Goal: Information Seeking & Learning: Understand process/instructions

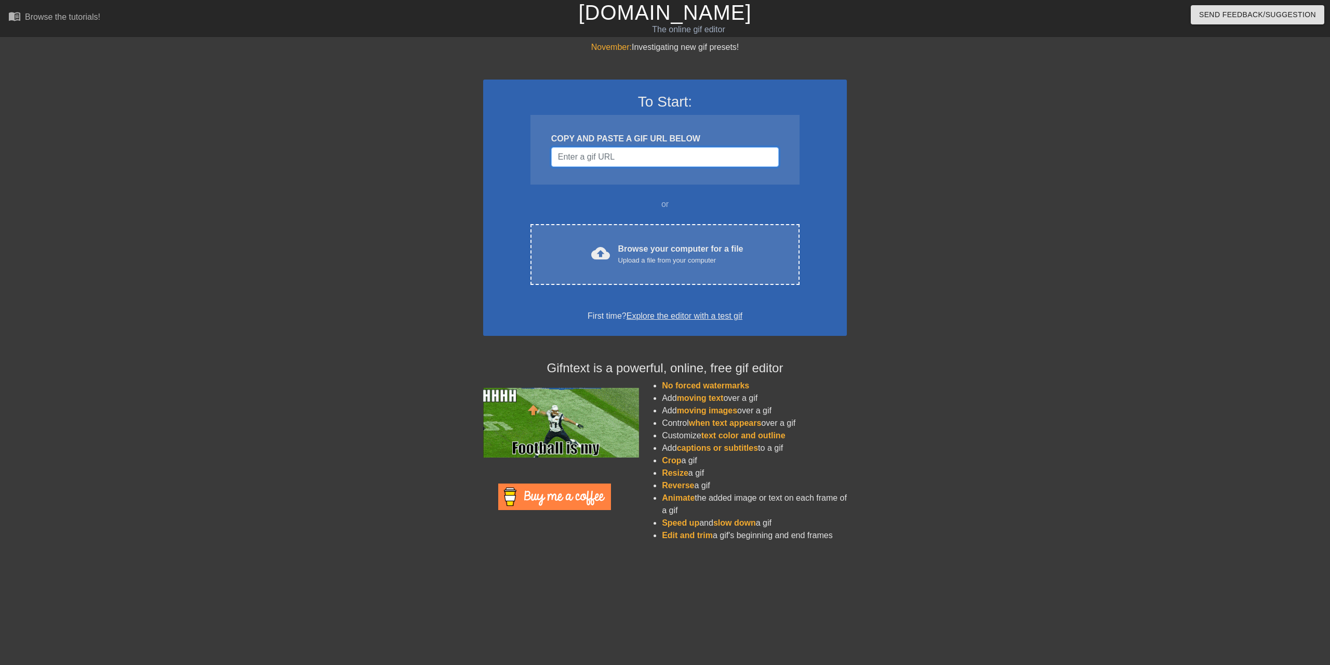
click at [634, 157] on input "Username" at bounding box center [665, 157] width 228 height 20
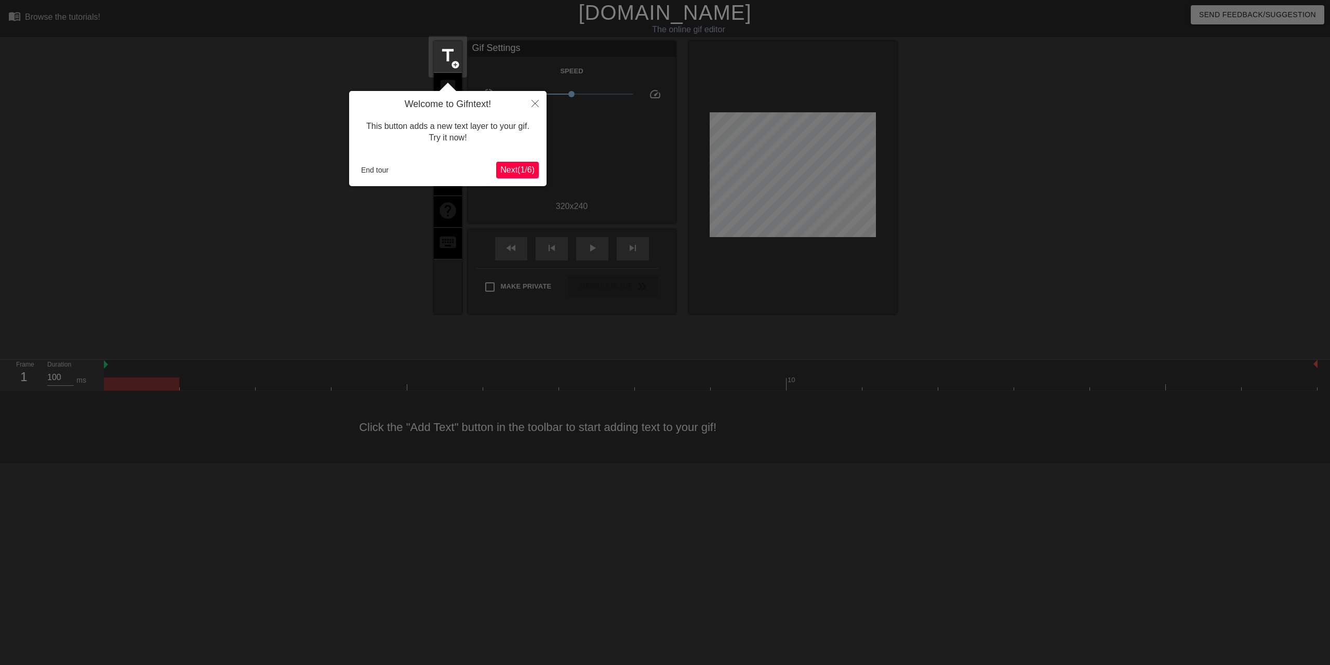
click at [520, 168] on span "Next ( 1 / 6 )" at bounding box center [517, 169] width 34 height 9
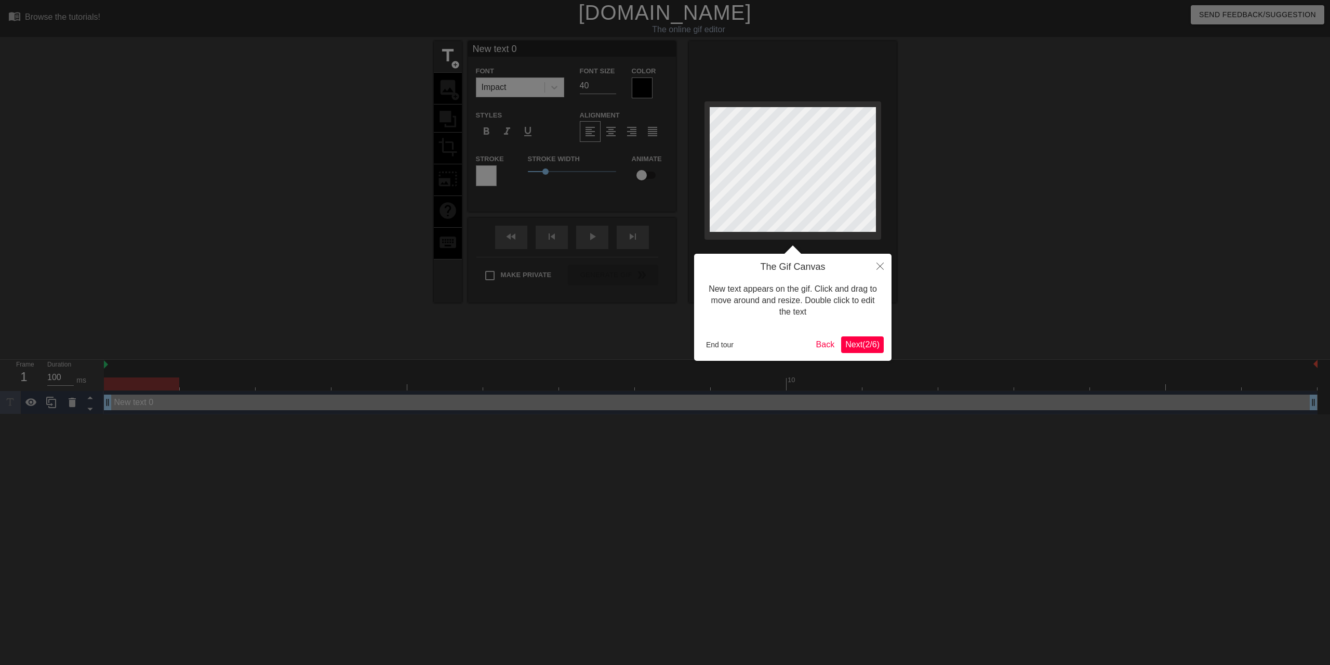
click at [849, 349] on span "Next ( 2 / 6 )" at bounding box center [862, 344] width 34 height 9
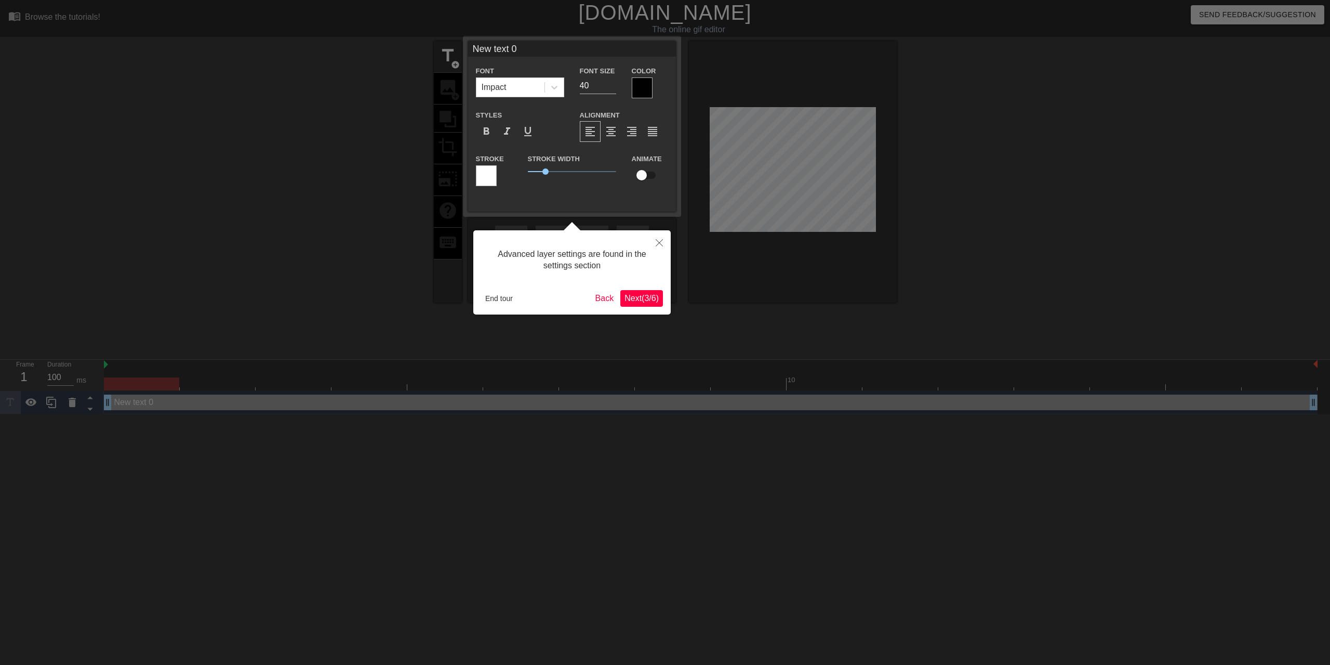
click at [637, 306] on button "Next ( 3 / 6 )" at bounding box center [641, 298] width 43 height 17
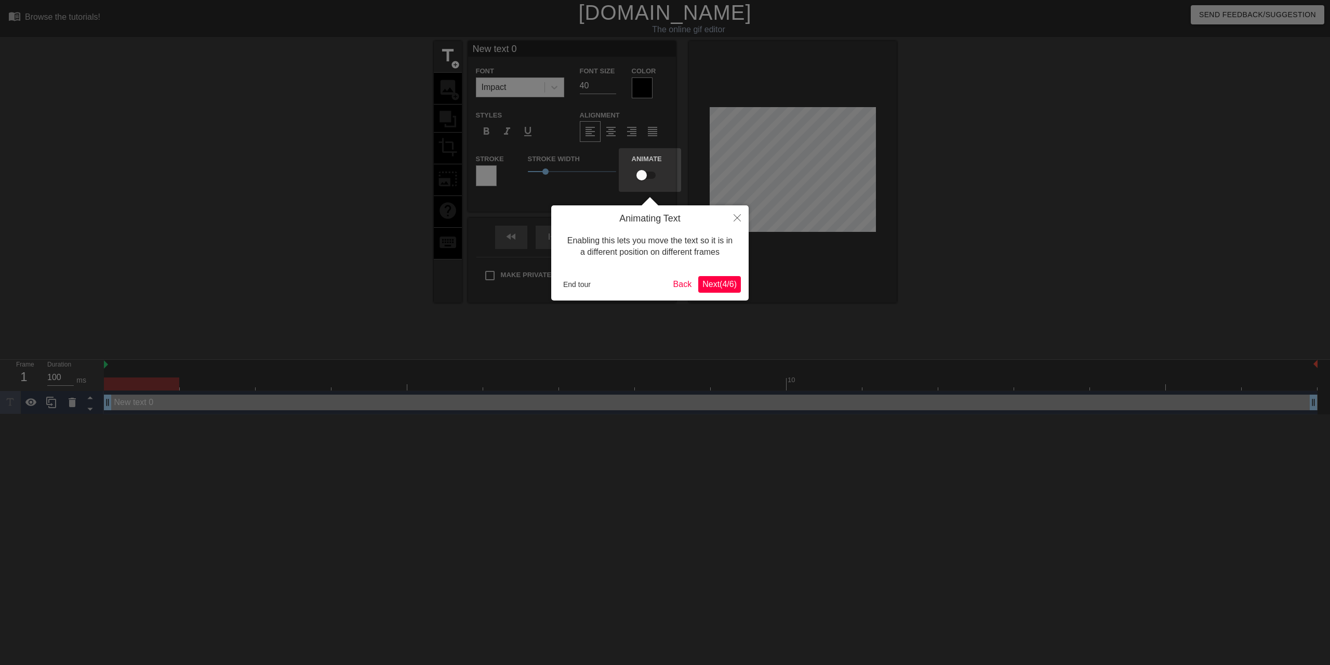
click at [727, 282] on span "Next ( 4 / 6 )" at bounding box center [720, 284] width 34 height 9
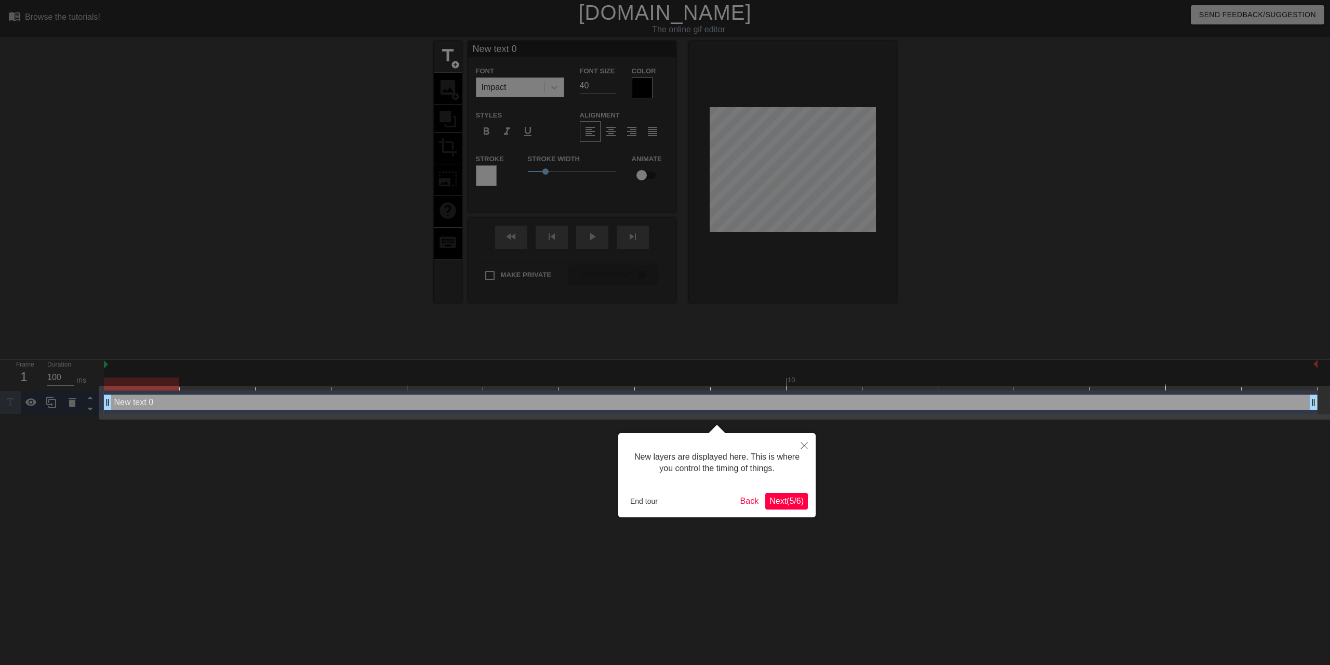
click at [778, 506] on button "Next ( 5 / 6 )" at bounding box center [786, 501] width 43 height 17
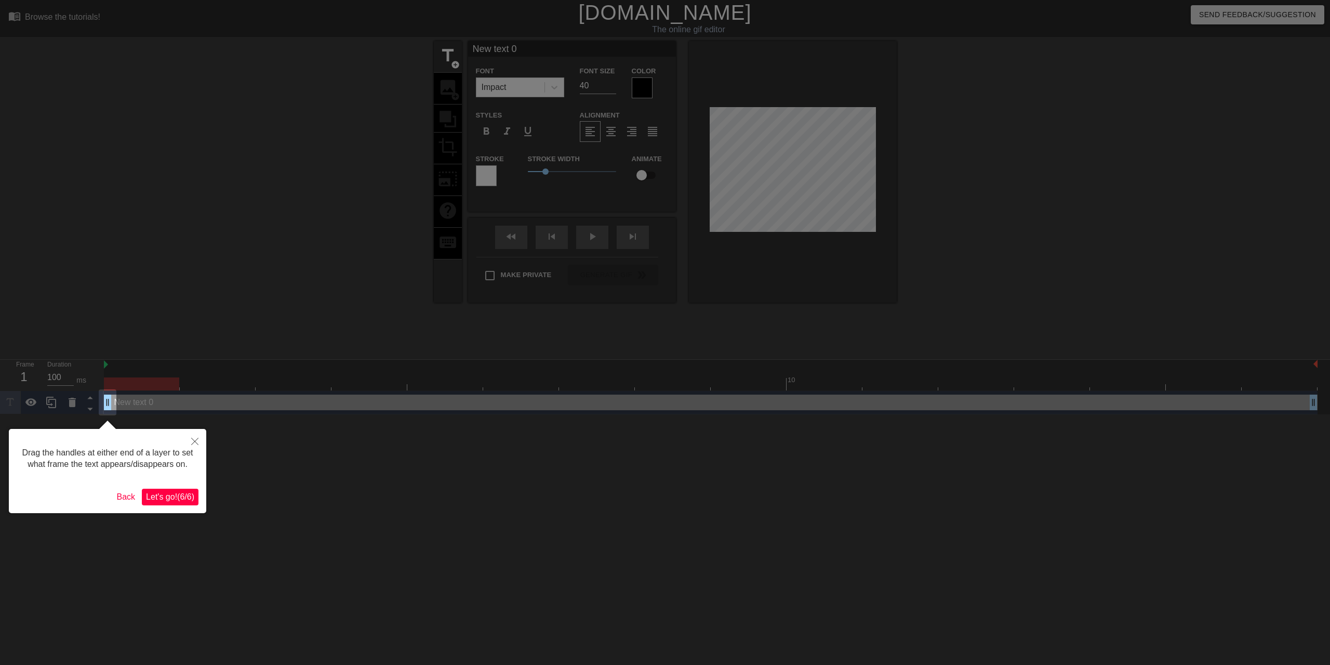
click at [171, 501] on span "Let's go! ( 6 / 6 )" at bounding box center [170, 496] width 48 height 9
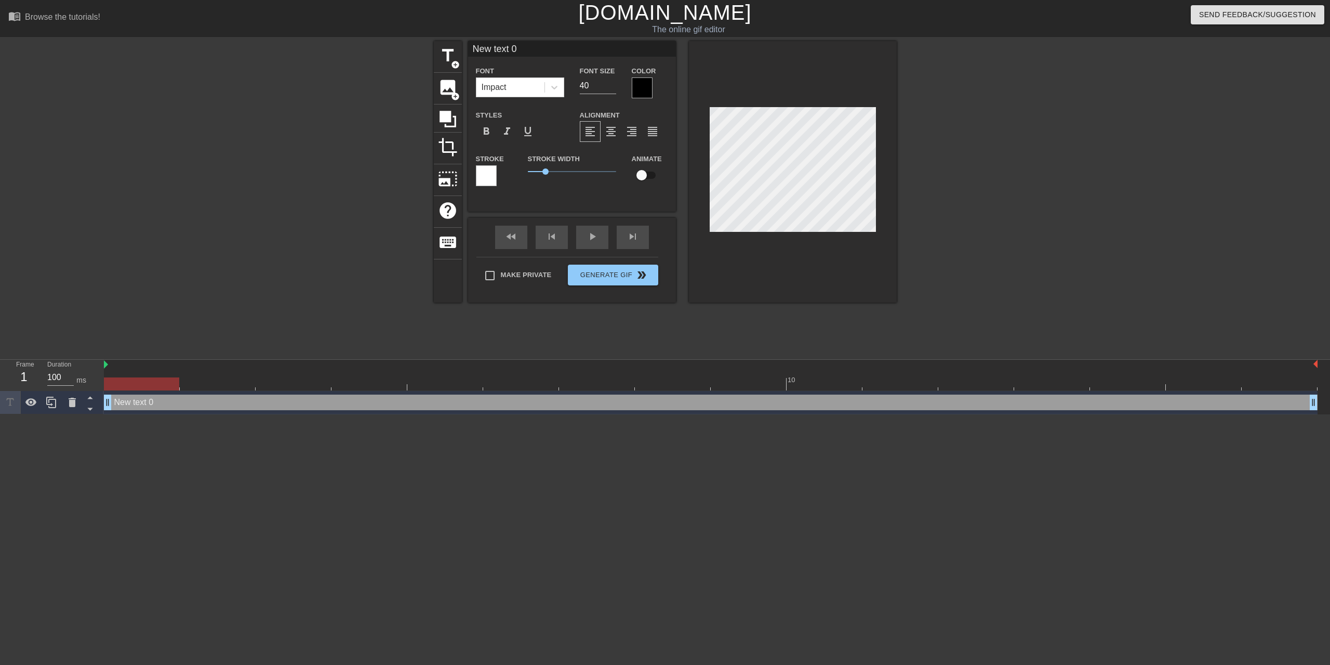
click at [784, 265] on div at bounding box center [793, 171] width 208 height 261
click at [129, 381] on div at bounding box center [141, 383] width 75 height 13
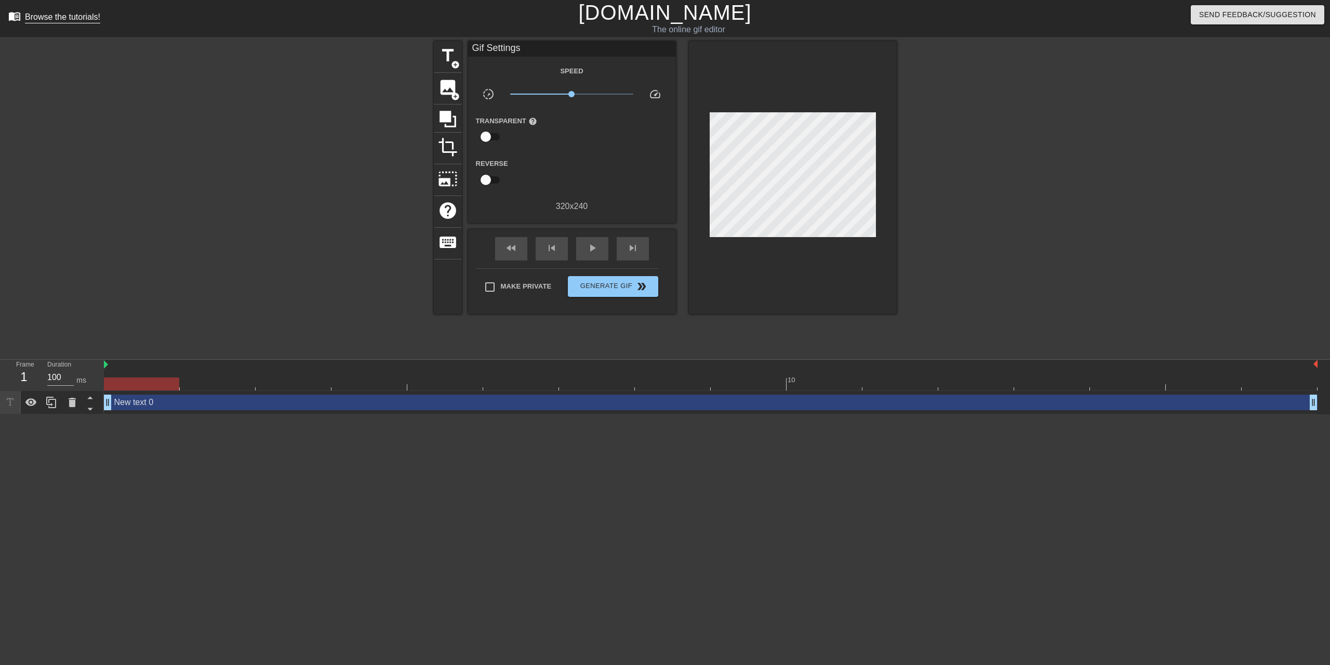
click at [89, 23] on link "menu_book Browse the tutorials!" at bounding box center [54, 18] width 92 height 16
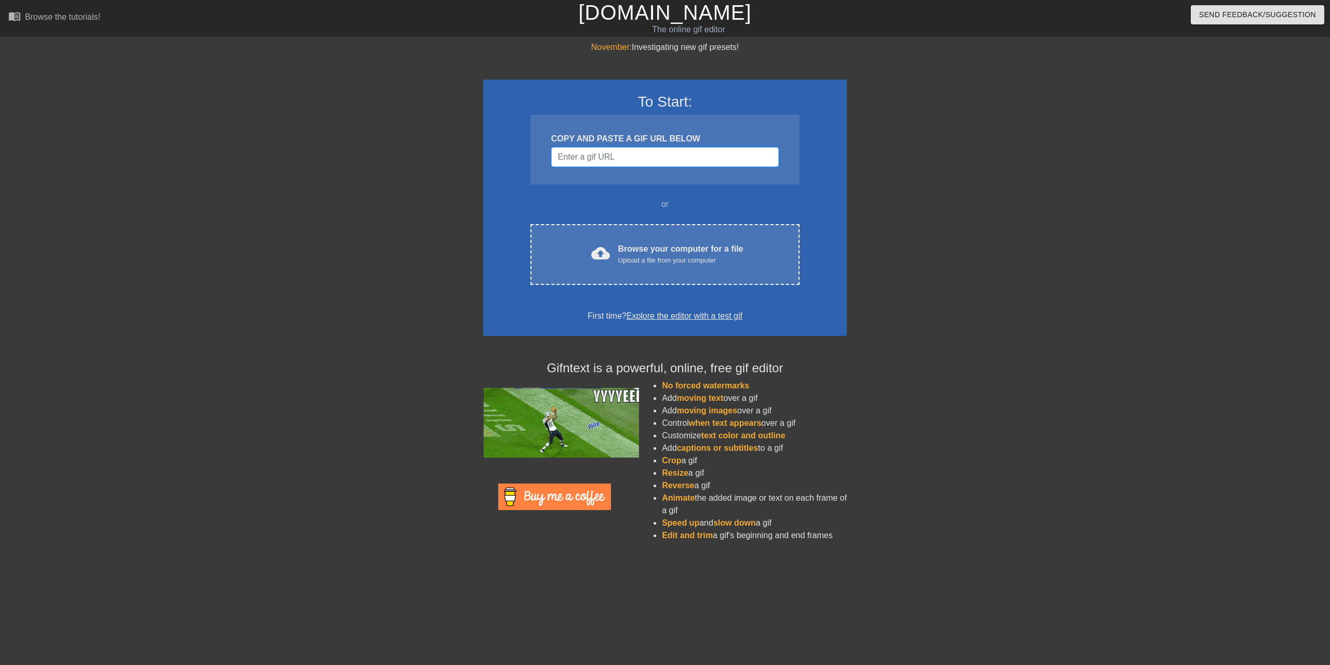
click at [620, 153] on input "Username" at bounding box center [665, 157] width 228 height 20
click at [629, 158] on input "Username" at bounding box center [665, 157] width 228 height 20
